Goal: Find specific page/section: Find specific page/section

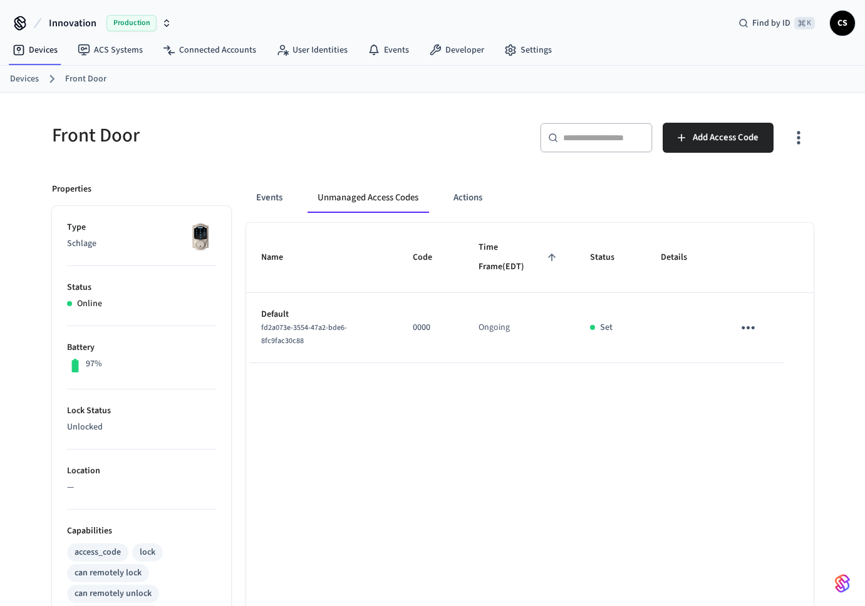
click at [838, 28] on span "CS" at bounding box center [842, 23] width 23 height 23
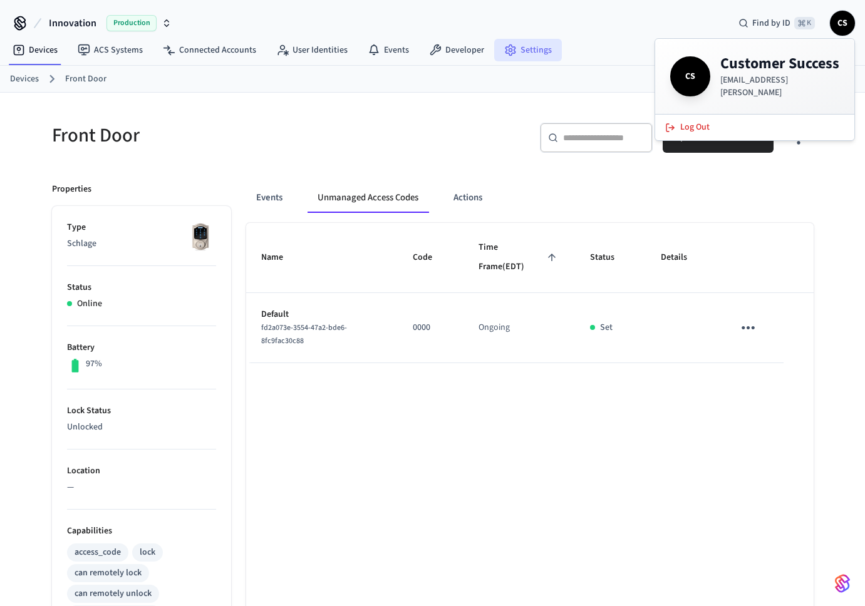
click at [536, 50] on link "Settings" at bounding box center [528, 50] width 68 height 23
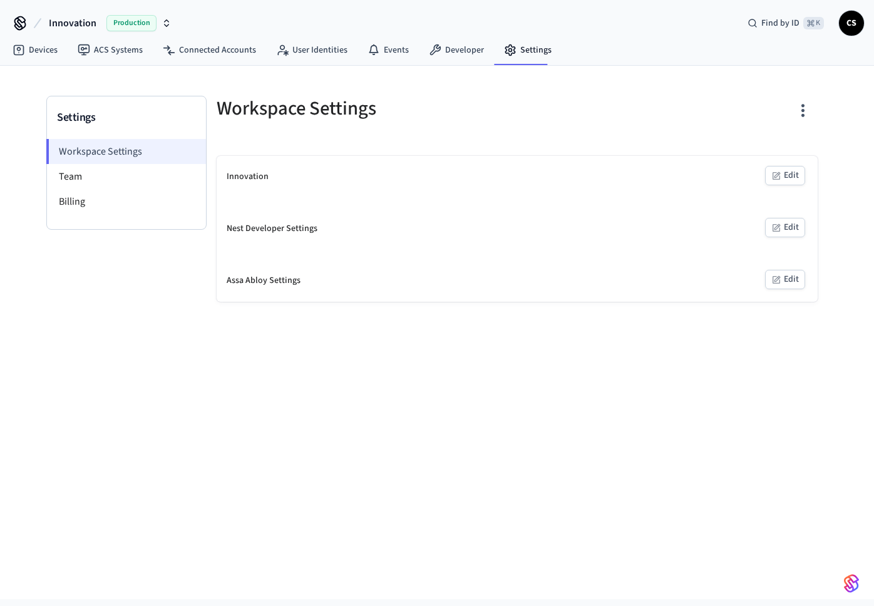
click at [120, 162] on li "Workspace Settings" at bounding box center [126, 151] width 160 height 25
click at [118, 175] on li "Team" at bounding box center [126, 176] width 159 height 25
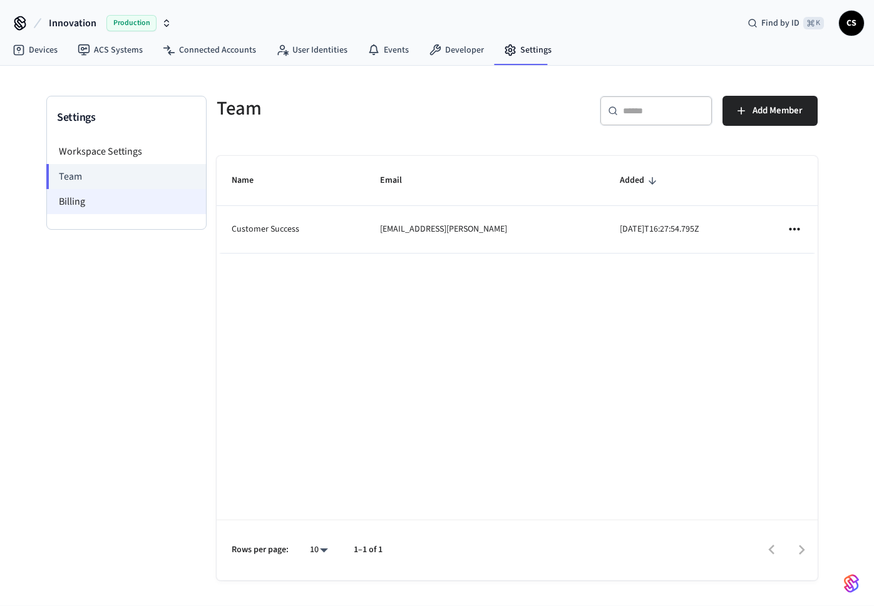
click at [115, 210] on li "Billing" at bounding box center [126, 201] width 159 height 25
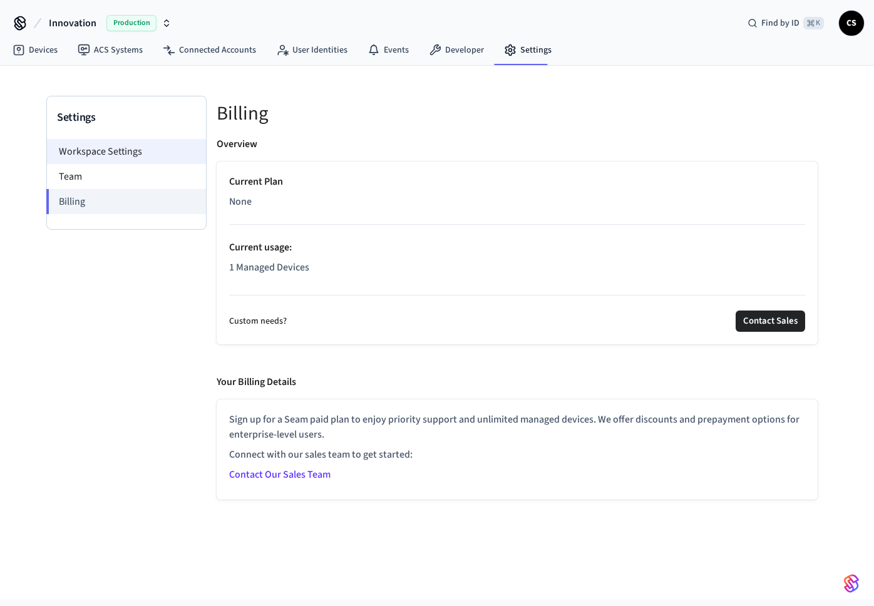
click at [139, 150] on li "Workspace Settings" at bounding box center [126, 151] width 159 height 25
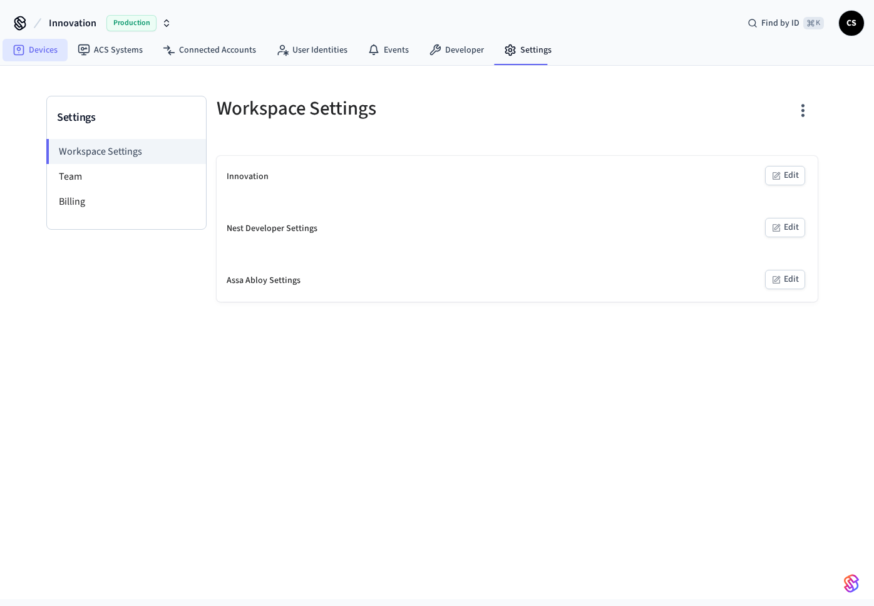
click at [48, 48] on link "Devices" at bounding box center [35, 50] width 65 height 23
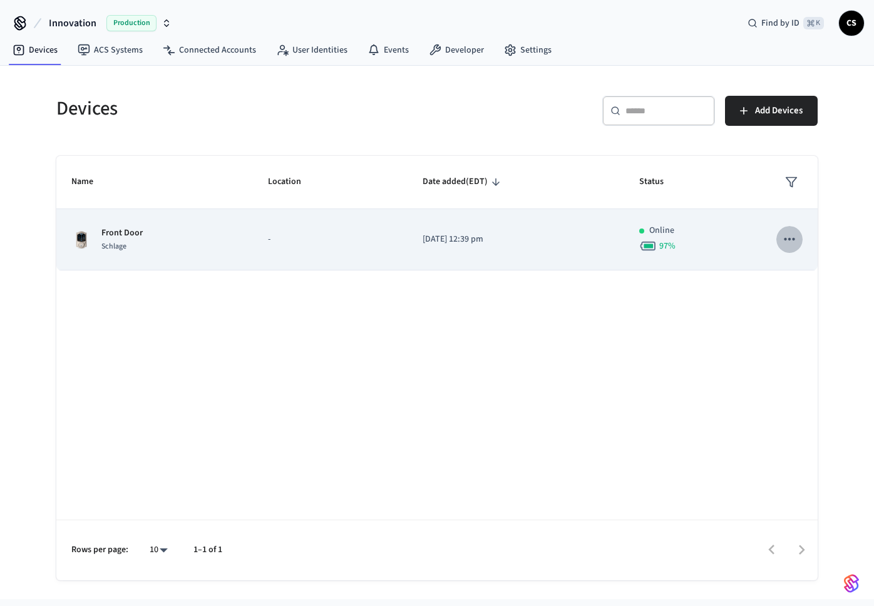
click at [792, 232] on button "sticky table" at bounding box center [790, 239] width 26 height 26
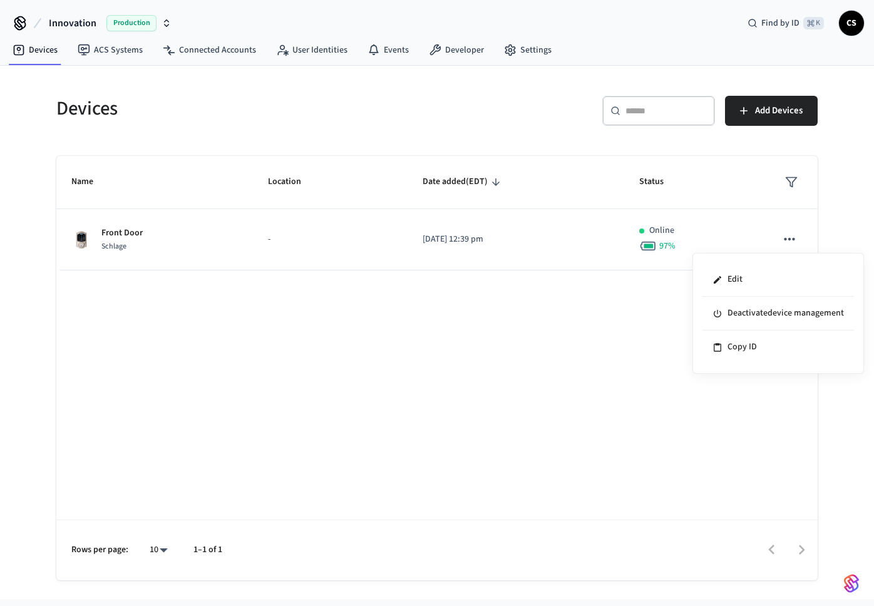
click at [187, 236] on div at bounding box center [437, 303] width 874 height 606
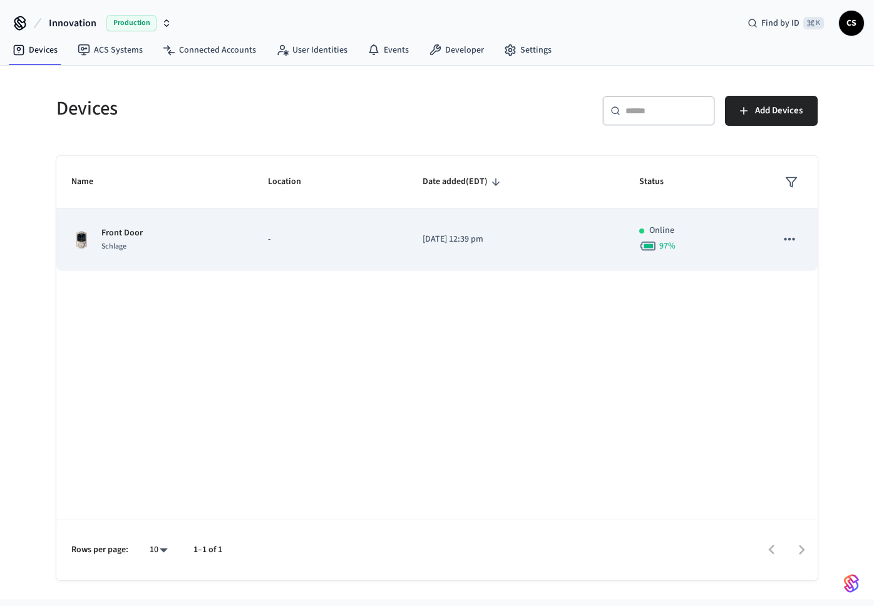
click at [172, 242] on div "Front Door Schlage" at bounding box center [154, 240] width 167 height 26
